Goal: Transaction & Acquisition: Subscribe to service/newsletter

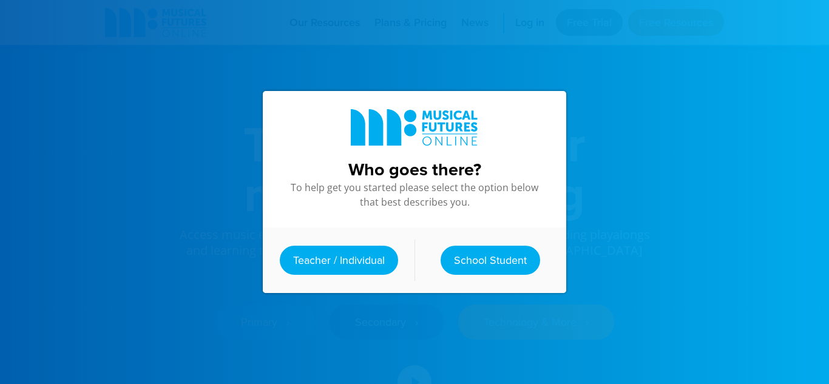
click at [597, 27] on link "Free Trial" at bounding box center [589, 22] width 67 height 27
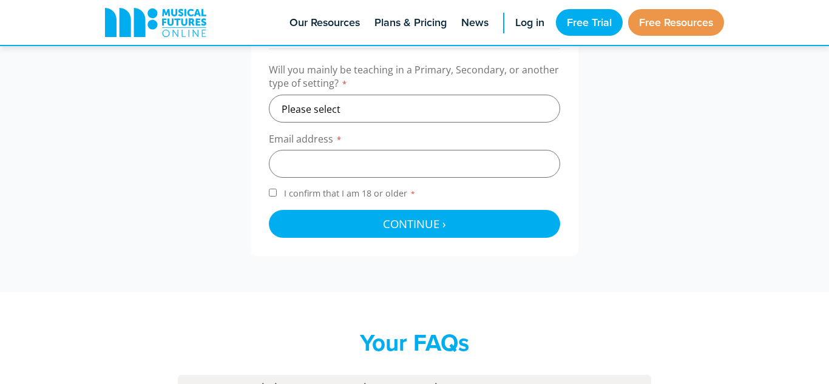
scroll to position [446, 0]
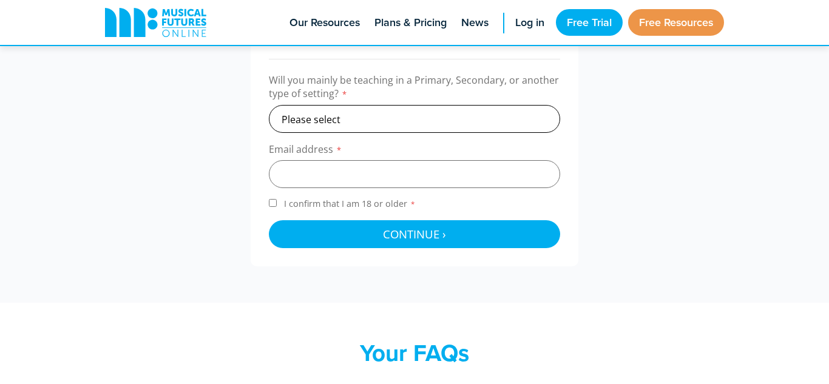
click at [515, 121] on select "Please select Primary Secondary Other" at bounding box center [414, 119] width 291 height 28
select select "secondary"
click at [269, 105] on select "Please select Primary Secondary Other" at bounding box center [414, 119] width 291 height 28
click at [529, 27] on span "Log in" at bounding box center [529, 23] width 29 height 16
click at [530, 25] on span "Log in" at bounding box center [529, 23] width 29 height 16
